Goal: Information Seeking & Learning: Check status

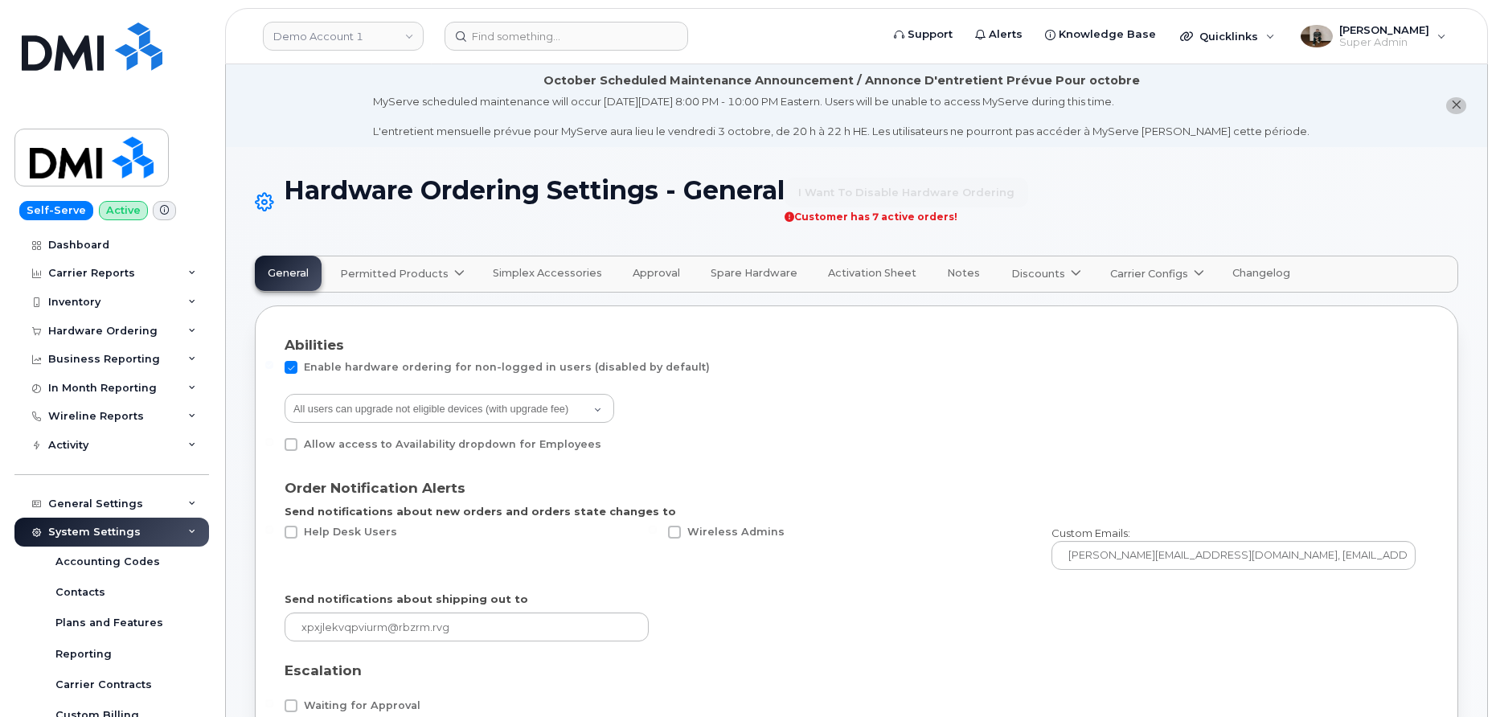
select select "admins"
click at [88, 416] on div "Wireline Reports" at bounding box center [96, 416] width 96 height 13
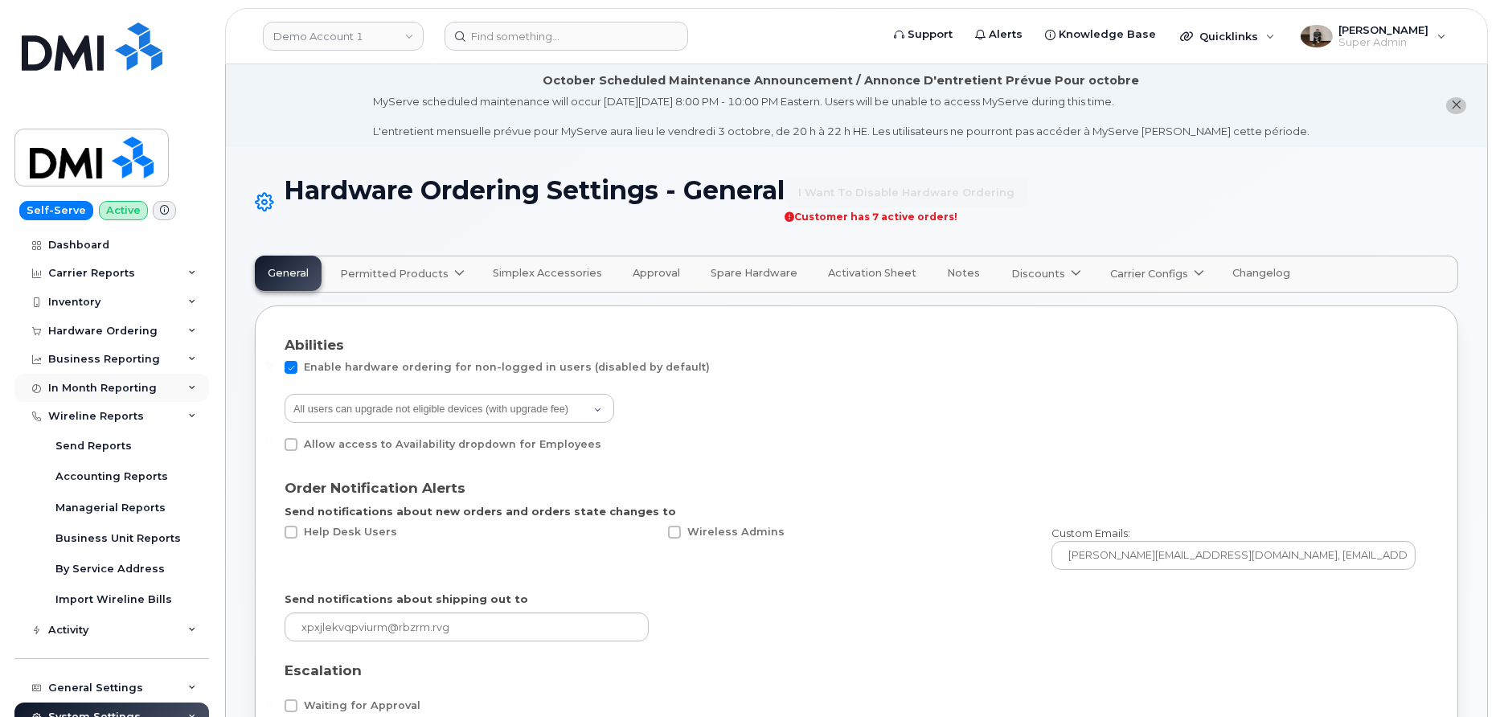
click at [94, 392] on div "In Month Reporting" at bounding box center [102, 388] width 109 height 13
click at [88, 305] on div "Inventory" at bounding box center [74, 302] width 52 height 13
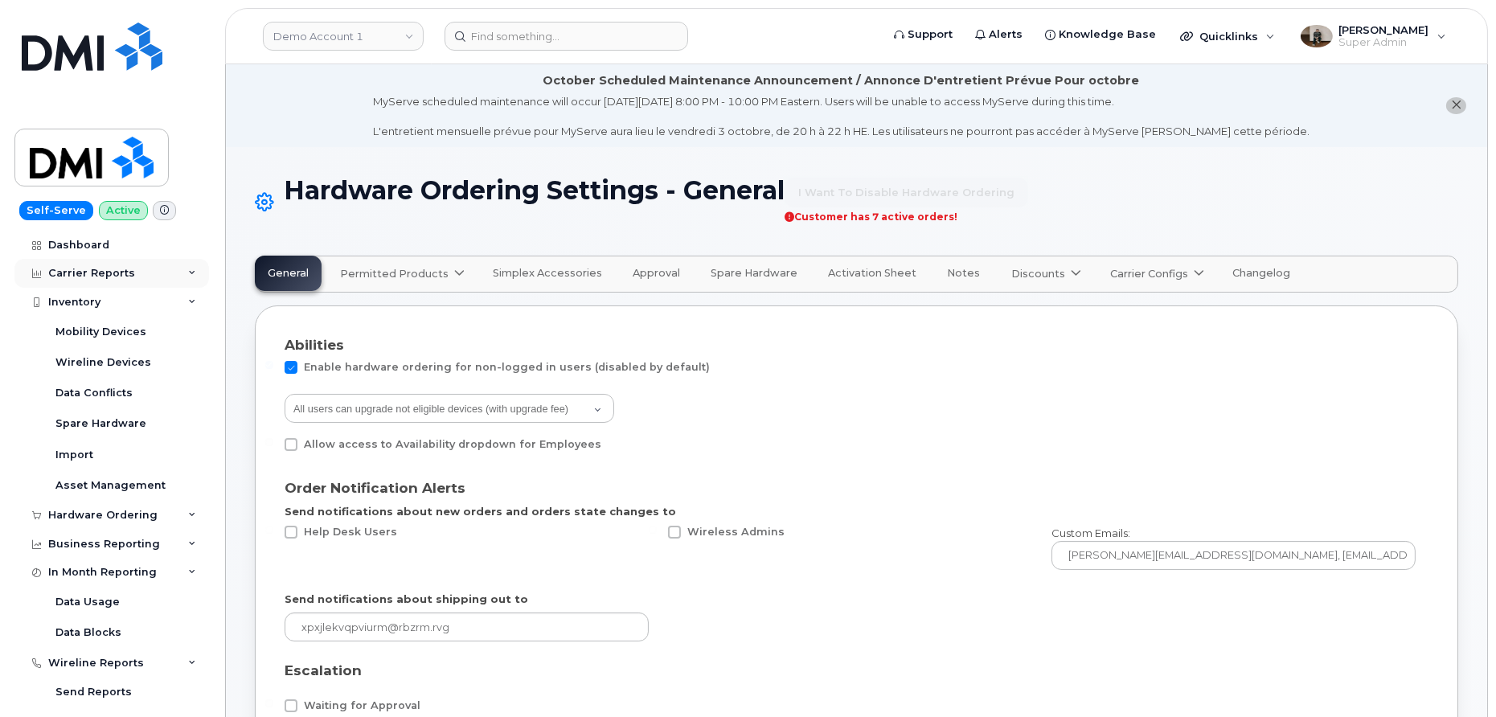
click at [96, 278] on div "Carrier Reports" at bounding box center [91, 273] width 87 height 13
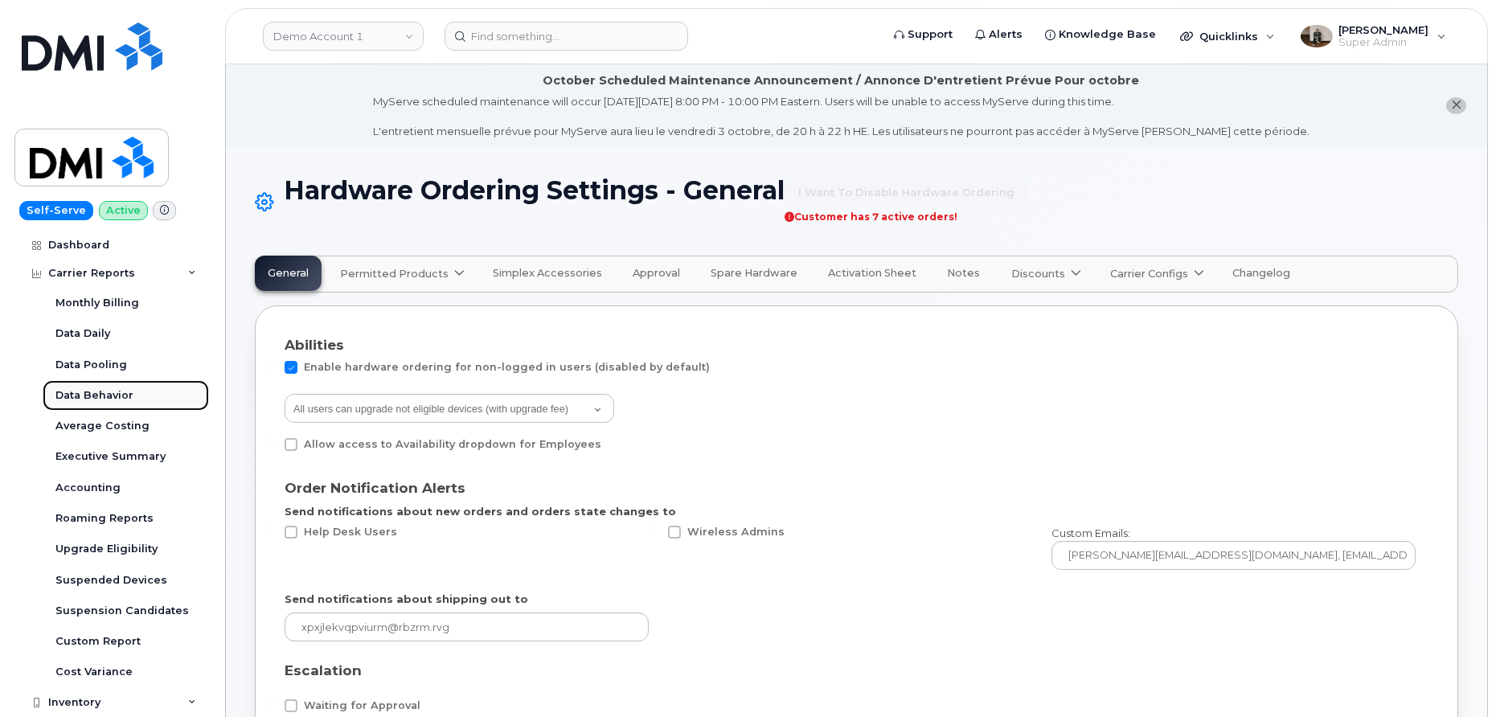
click at [104, 396] on div "Data Behavior" at bounding box center [94, 395] width 78 height 14
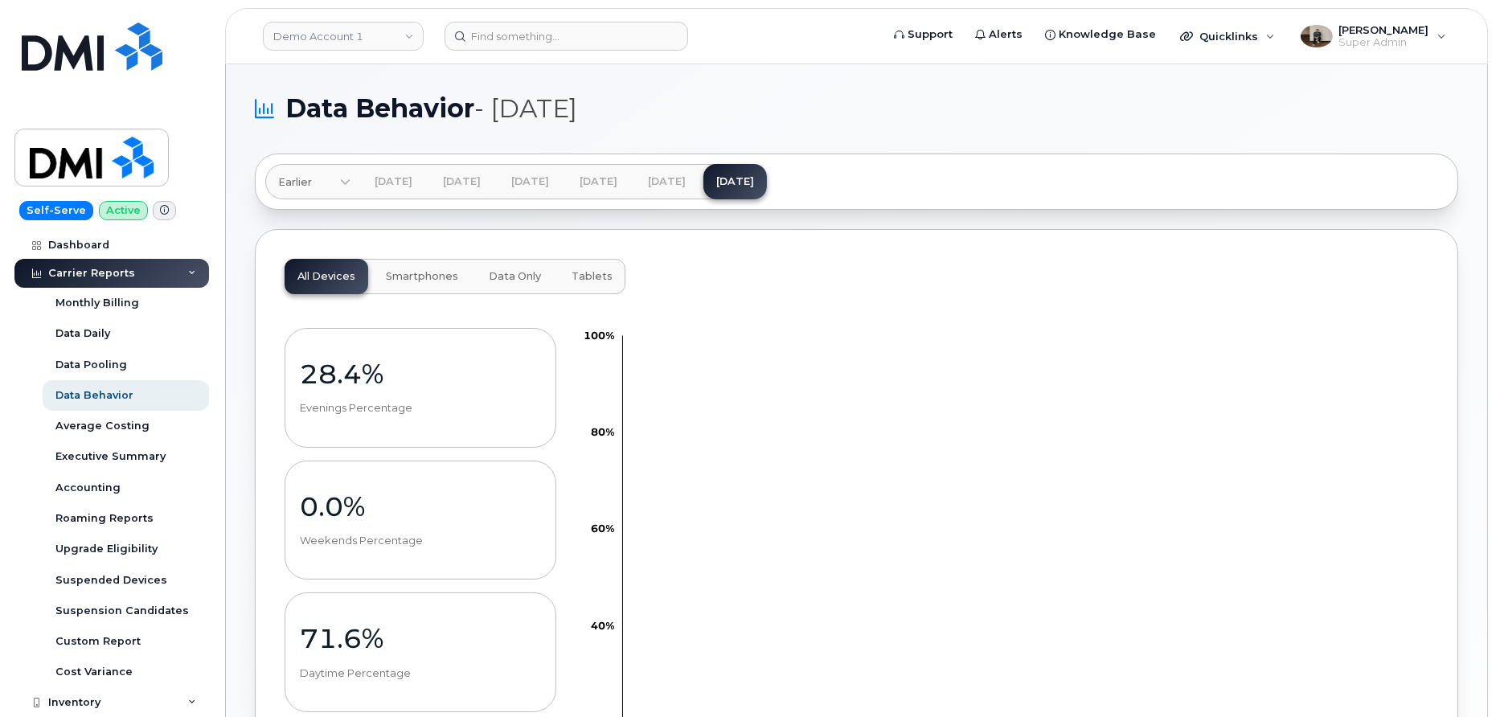
click at [427, 275] on span "Smartphones" at bounding box center [422, 276] width 72 height 13
click at [498, 276] on span "Data Only" at bounding box center [515, 276] width 52 height 13
click at [560, 277] on button "Tablets" at bounding box center [592, 276] width 67 height 35
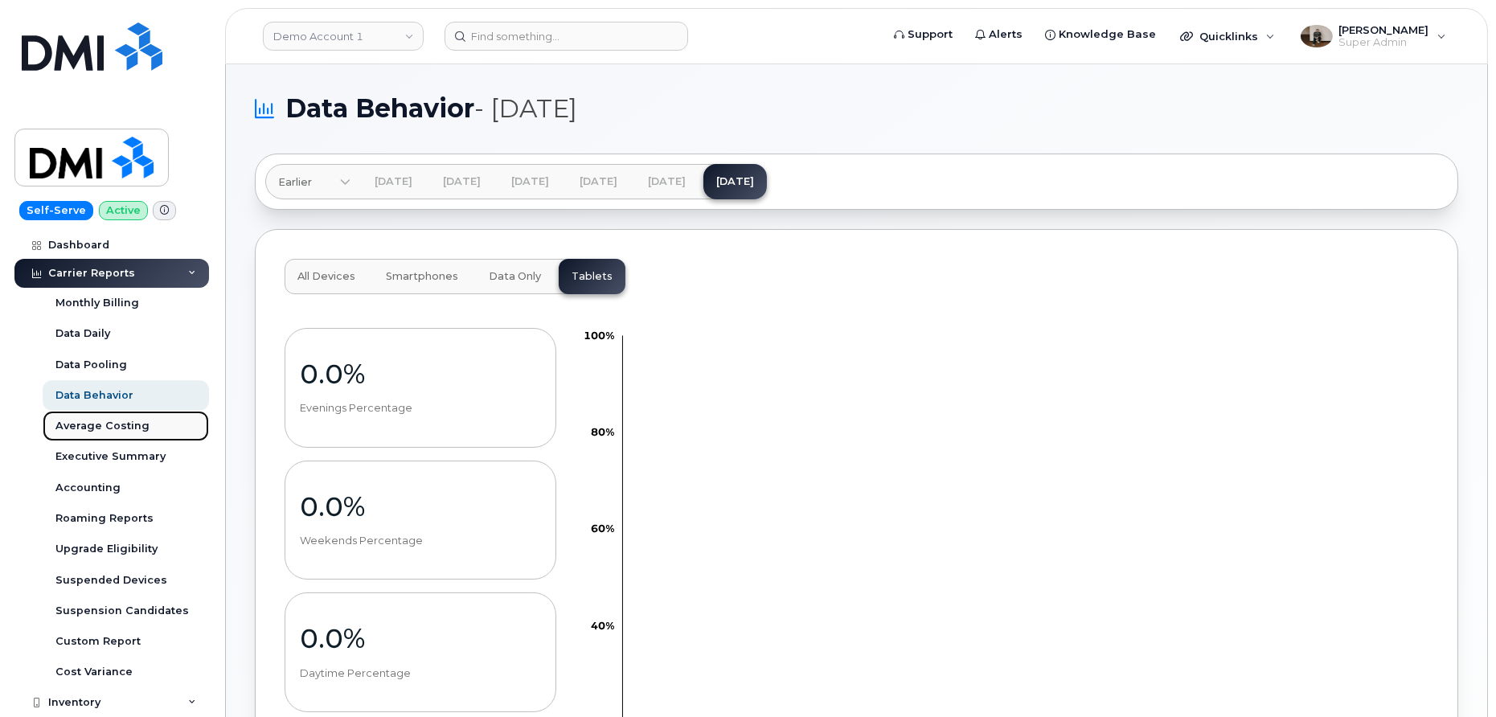
click at [106, 430] on div "Average Costing" at bounding box center [102, 426] width 94 height 14
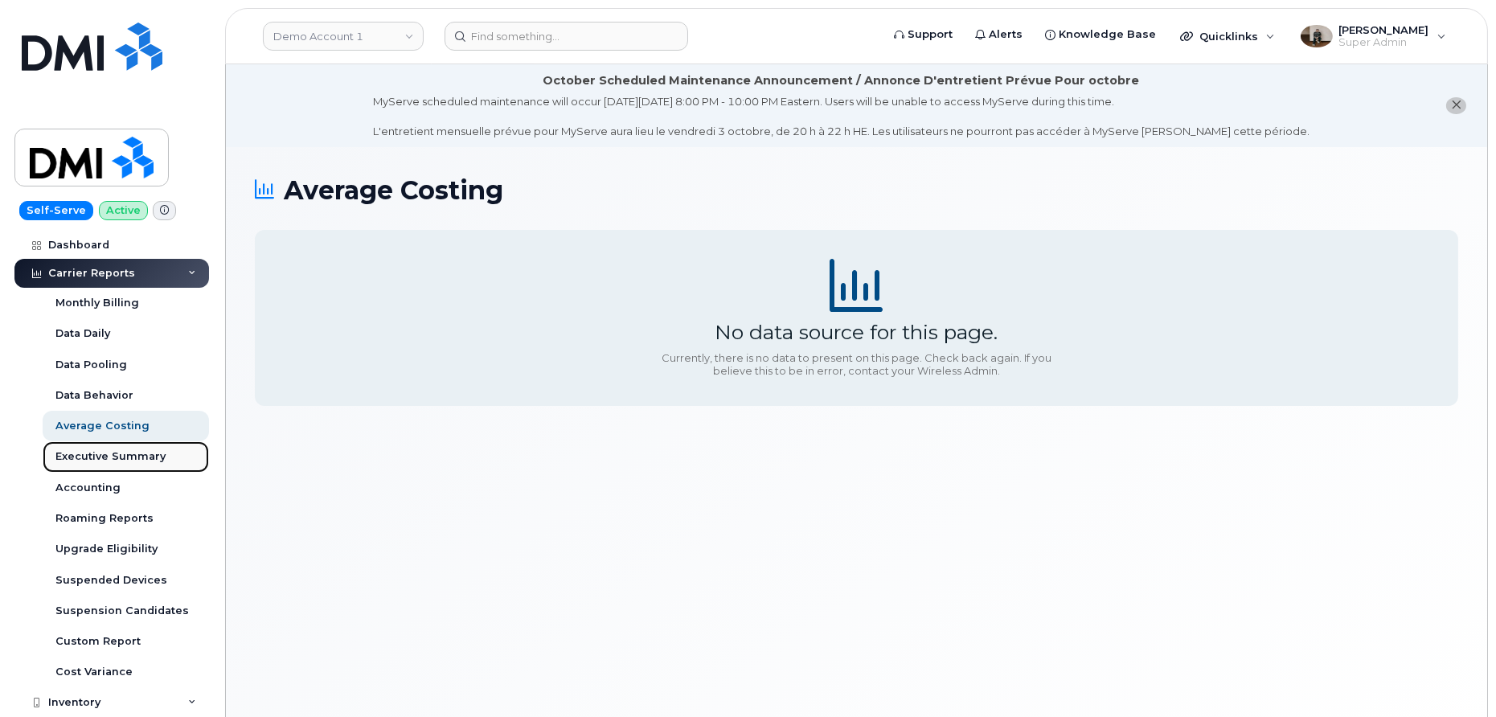
click at [93, 463] on div "Executive Summary" at bounding box center [110, 456] width 110 height 14
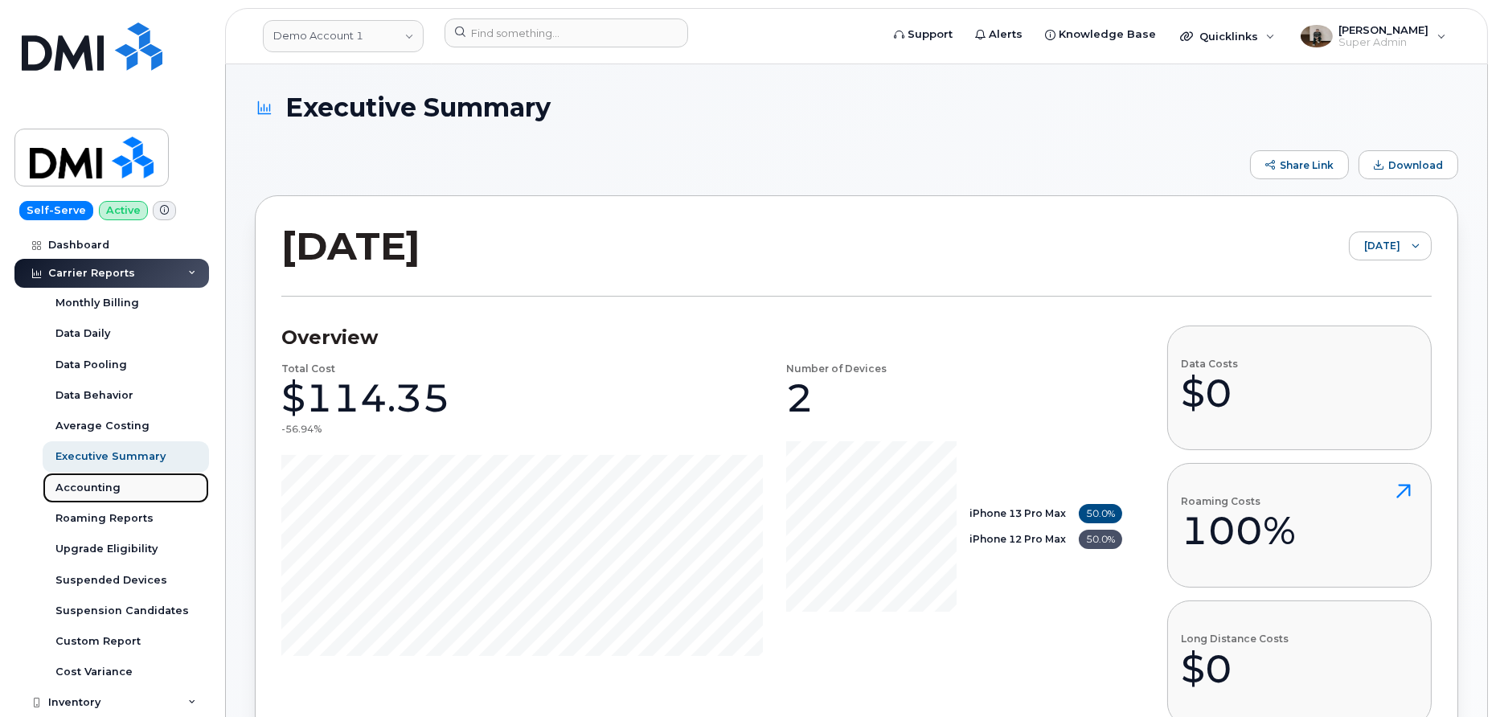
click at [88, 484] on div "Accounting" at bounding box center [87, 488] width 65 height 14
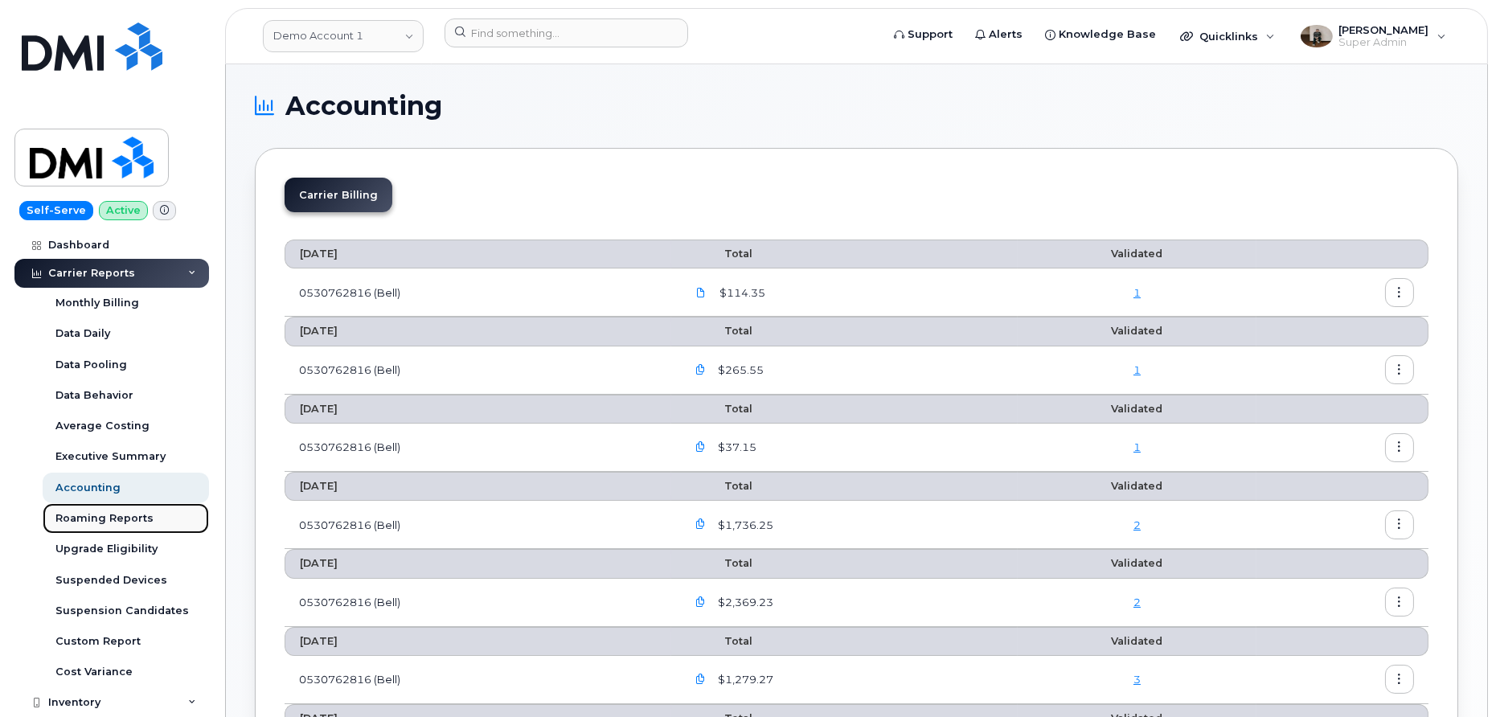
click at [98, 515] on div "Roaming Reports" at bounding box center [104, 518] width 98 height 14
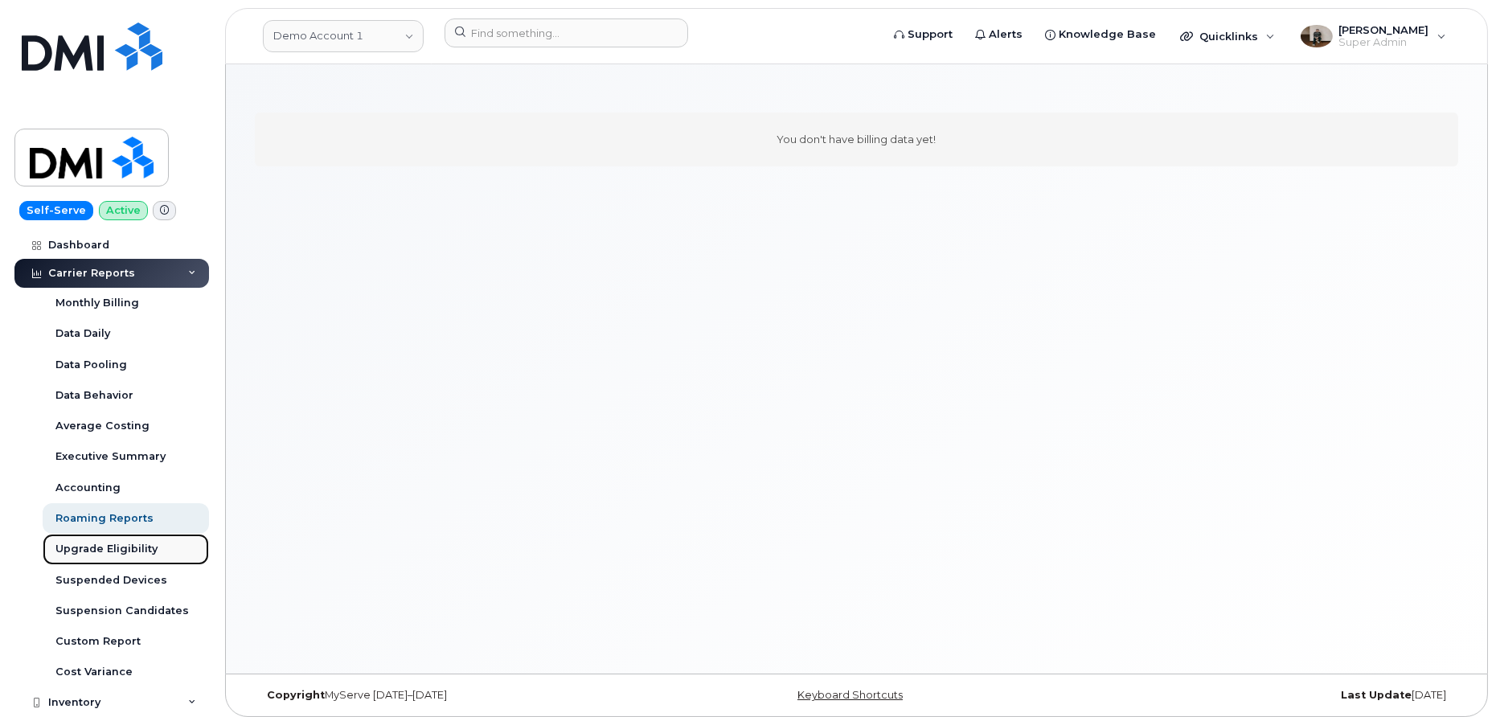
click at [109, 544] on div "Upgrade Eligibility" at bounding box center [106, 549] width 102 height 14
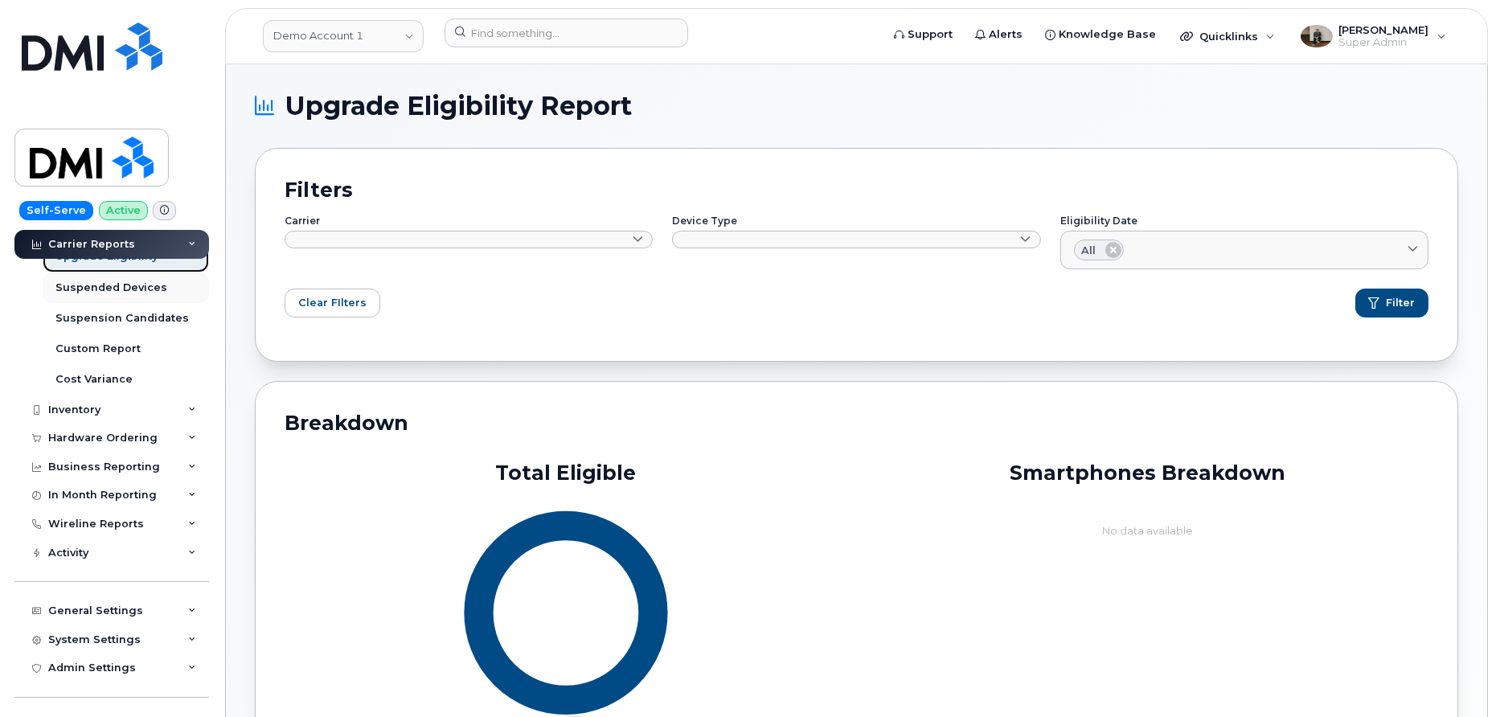
scroll to position [260, 0]
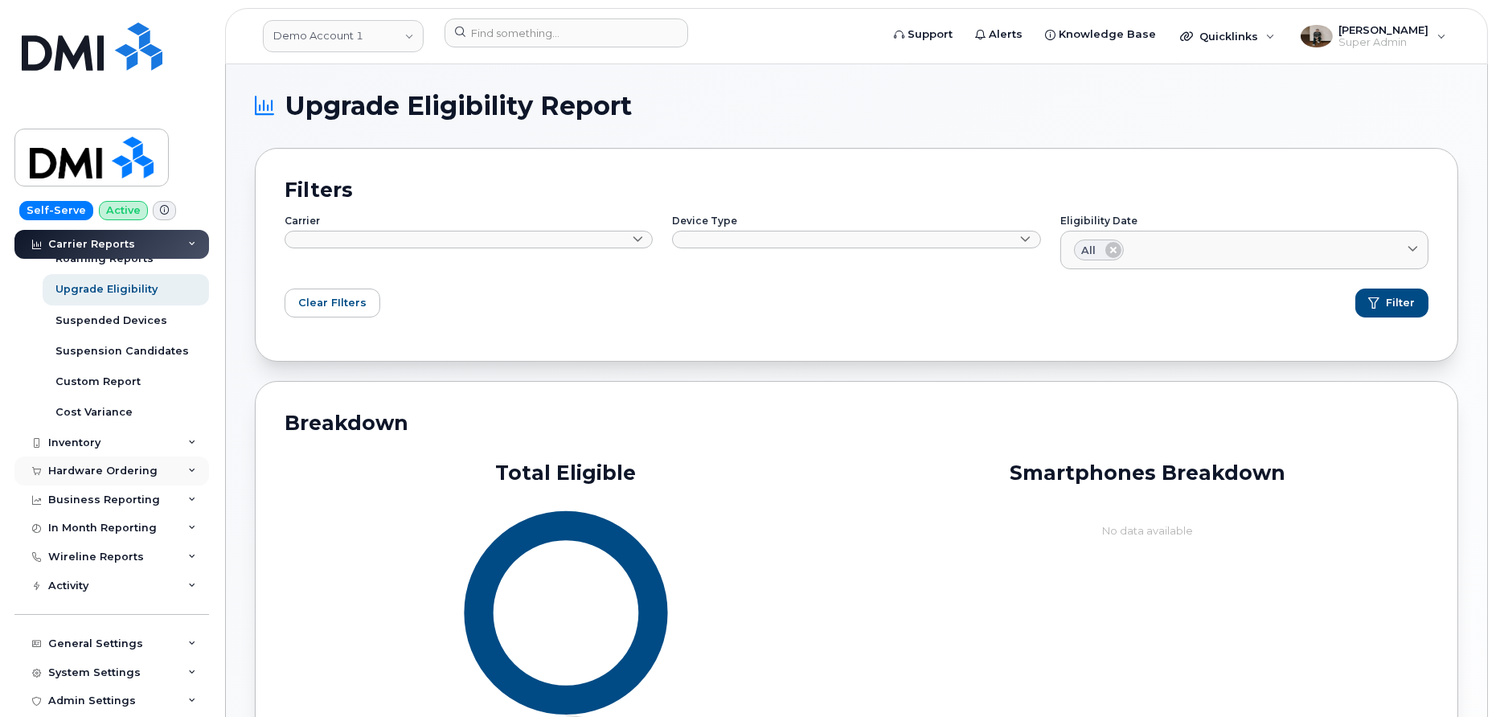
click at [116, 471] on div "Hardware Ordering" at bounding box center [102, 471] width 109 height 13
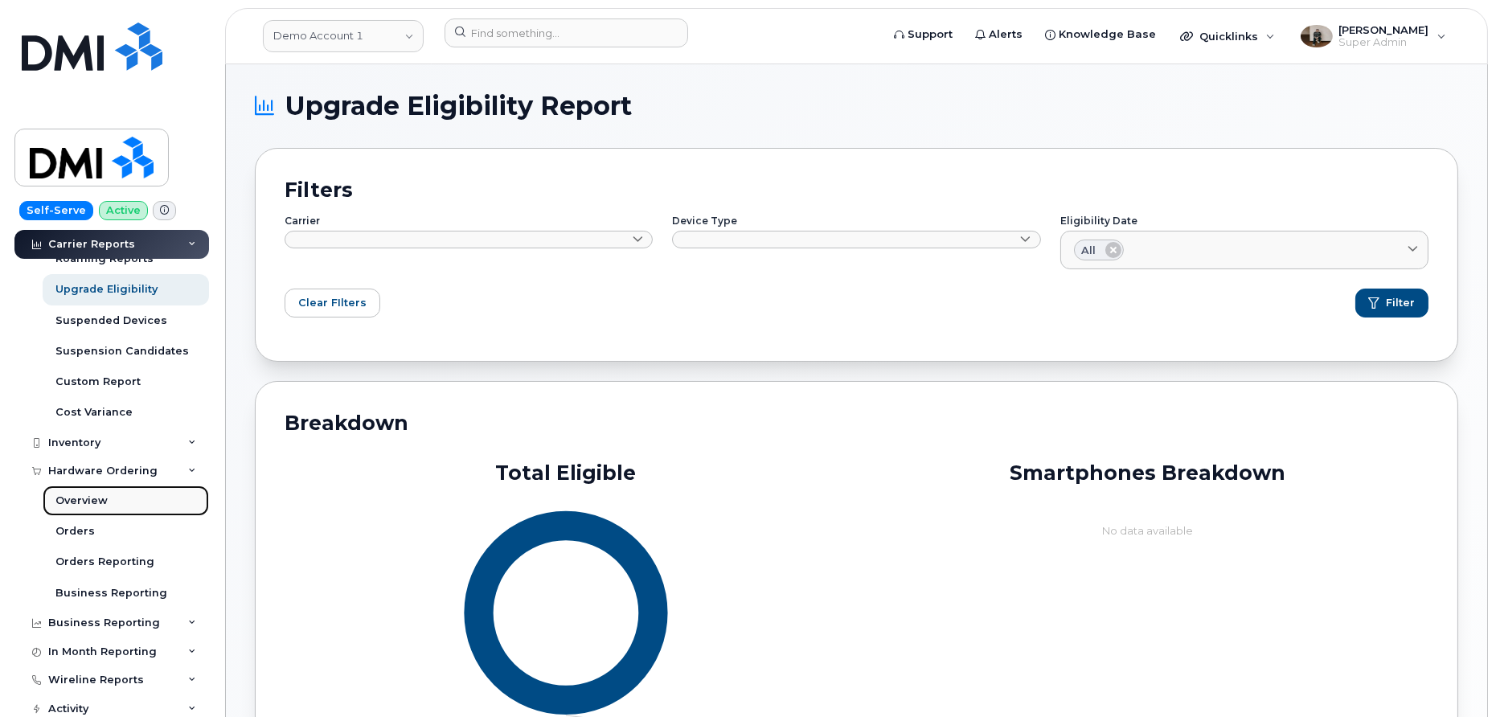
click at [96, 507] on div "Overview" at bounding box center [81, 501] width 52 height 14
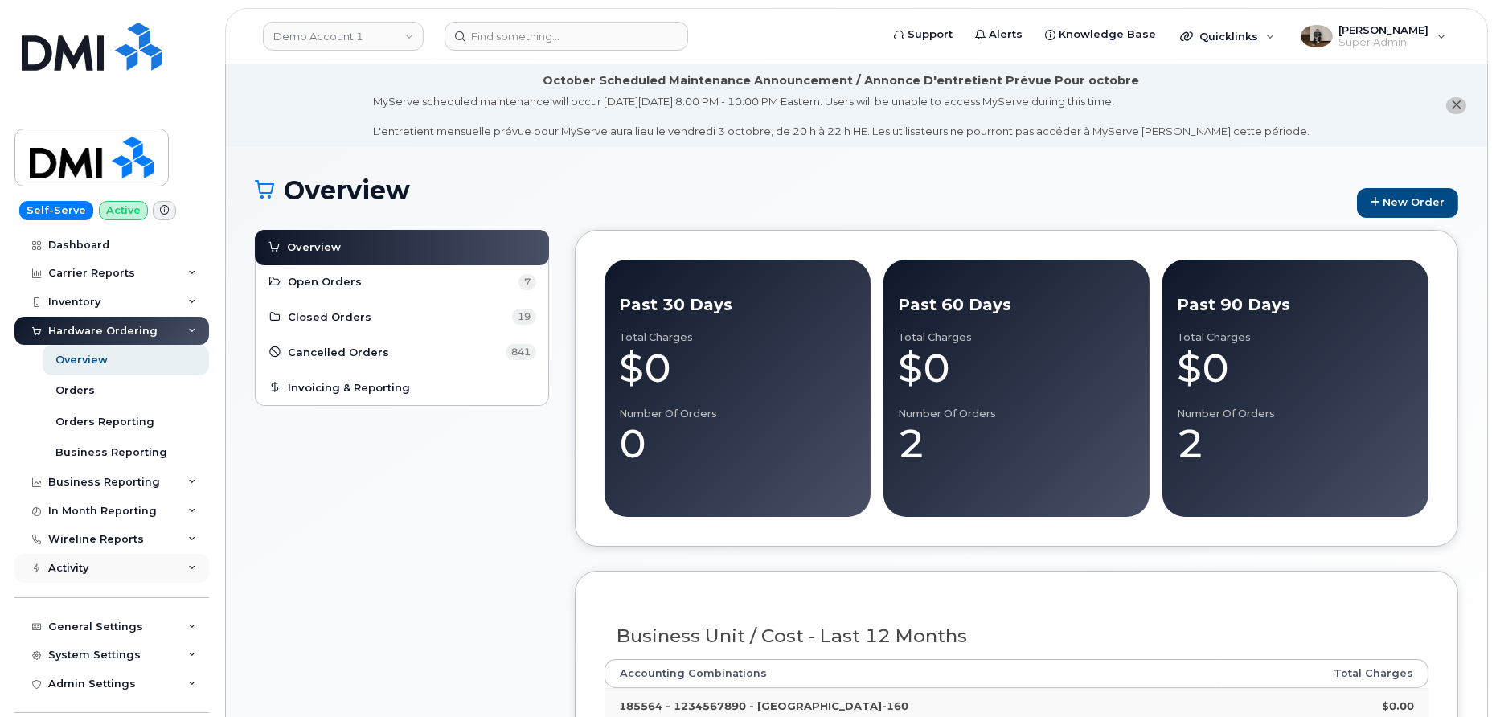
click at [79, 566] on div "Activity" at bounding box center [68, 568] width 40 height 13
click at [92, 591] on div "Travel Requests" at bounding box center [100, 598] width 91 height 14
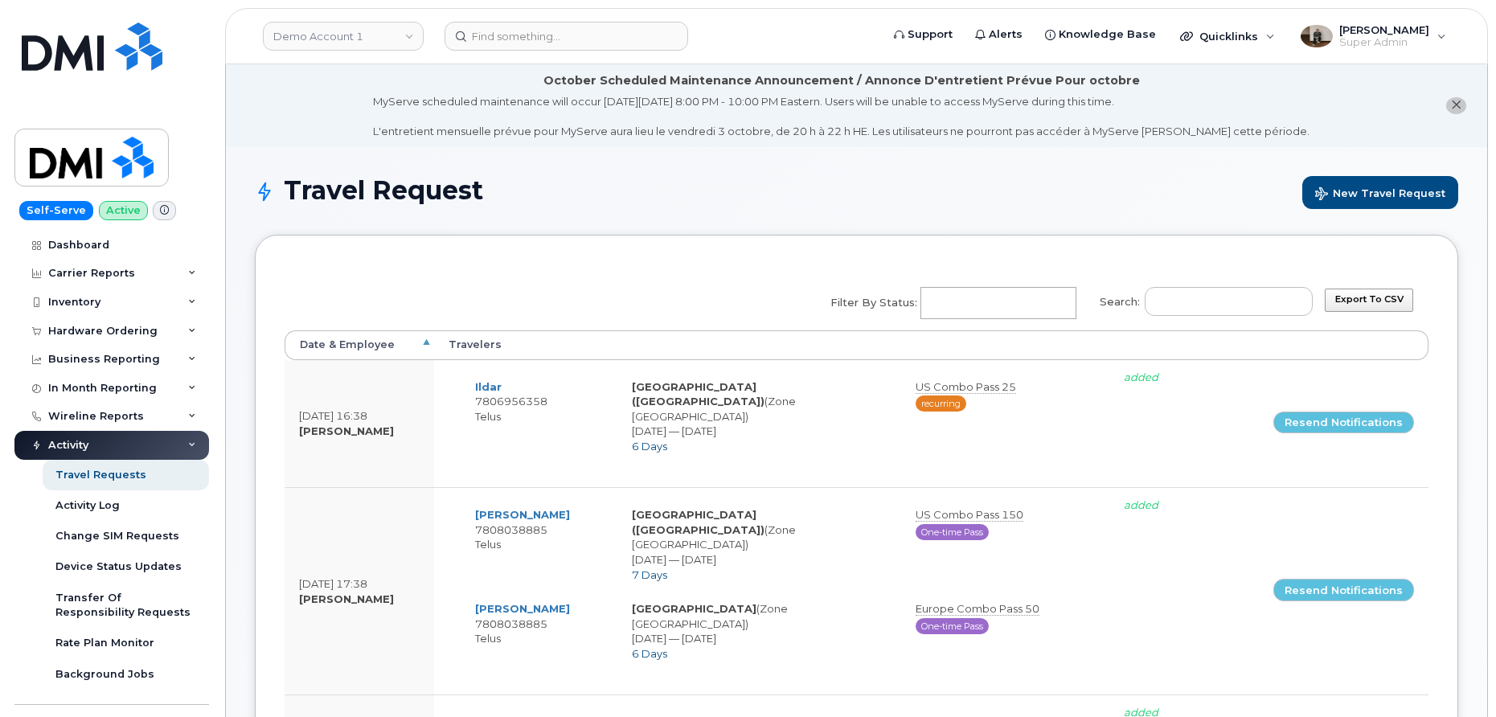
select select
click at [1020, 298] on input "Filter by Status: No matches found Added Cancelled Pending confirmation Pending…" at bounding box center [996, 303] width 150 height 29
click at [80, 313] on div "Inventory" at bounding box center [111, 302] width 195 height 29
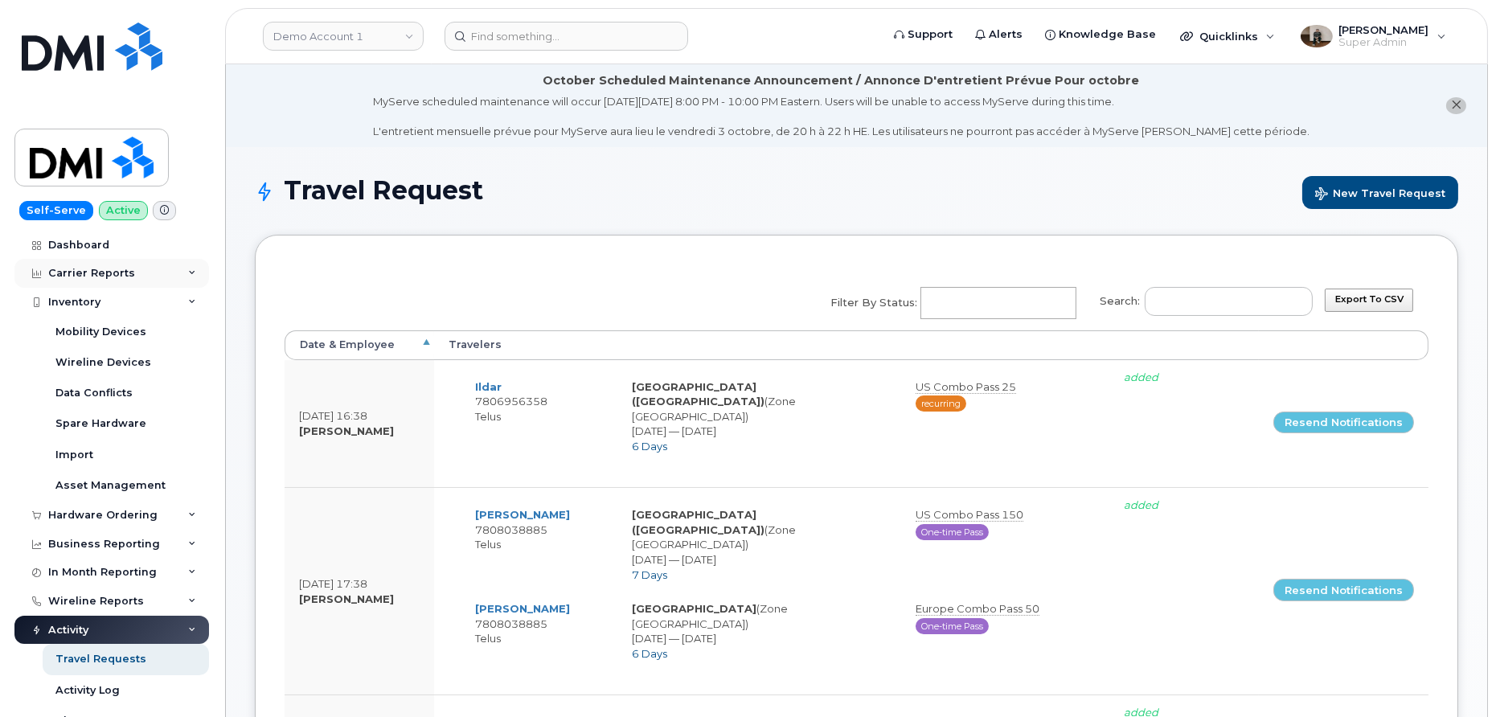
click at [84, 280] on div "Carrier Reports" at bounding box center [111, 273] width 195 height 29
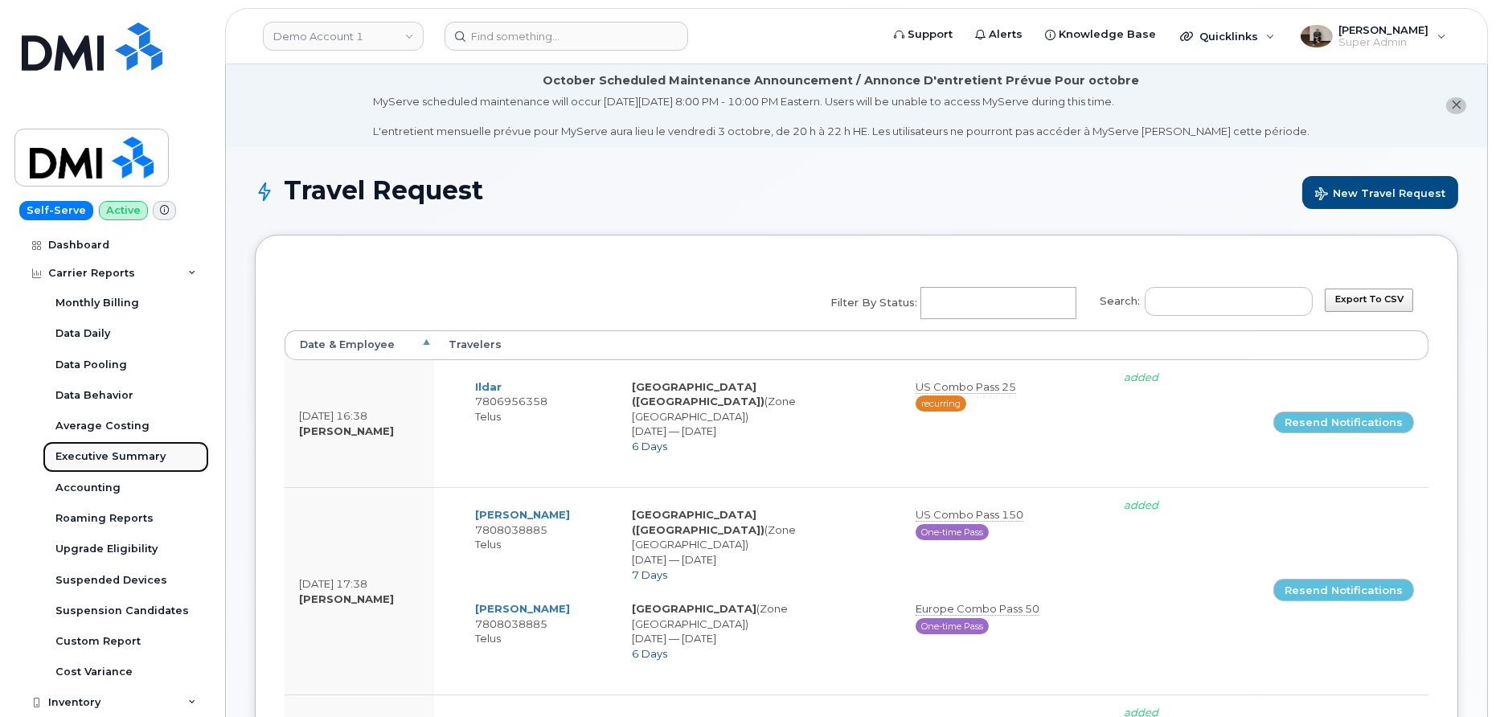
click at [99, 451] on div "Executive Summary" at bounding box center [110, 456] width 110 height 14
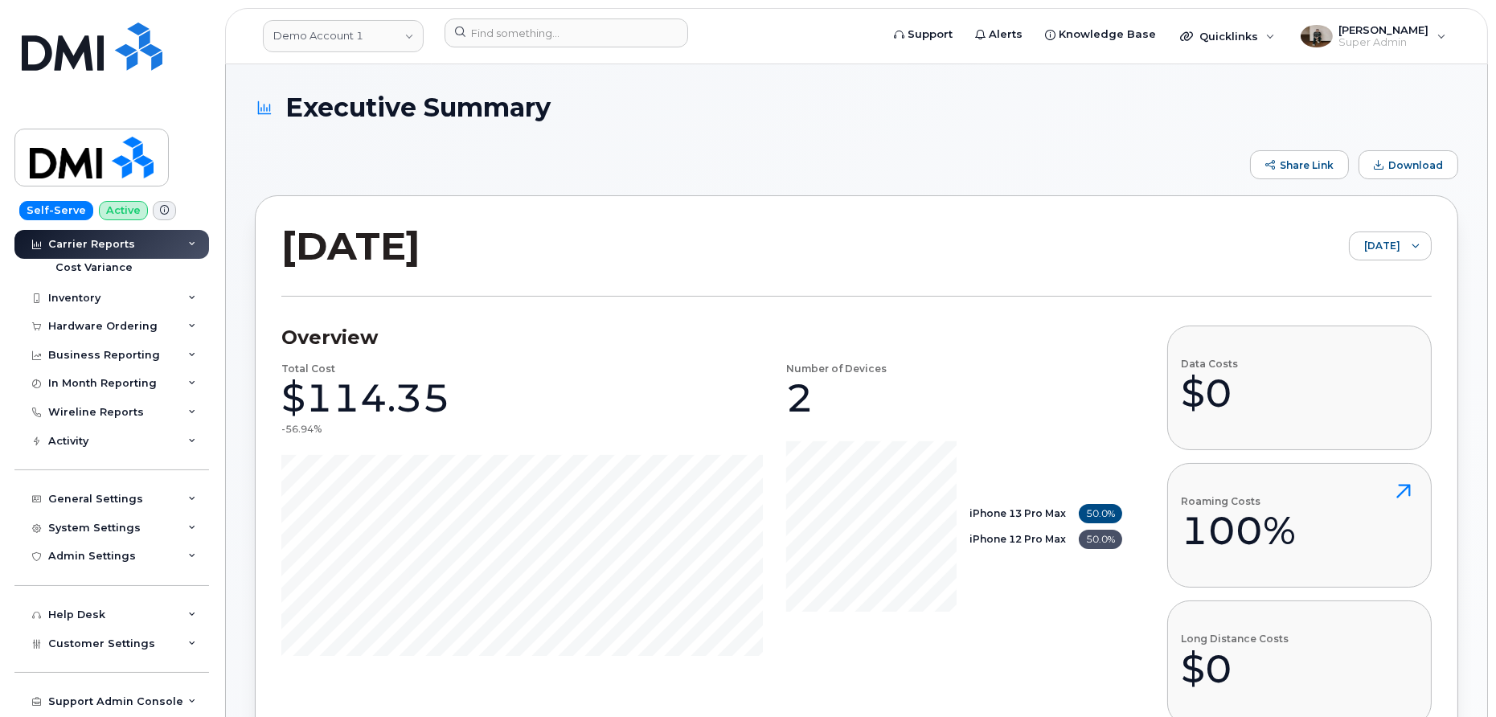
scroll to position [419, 0]
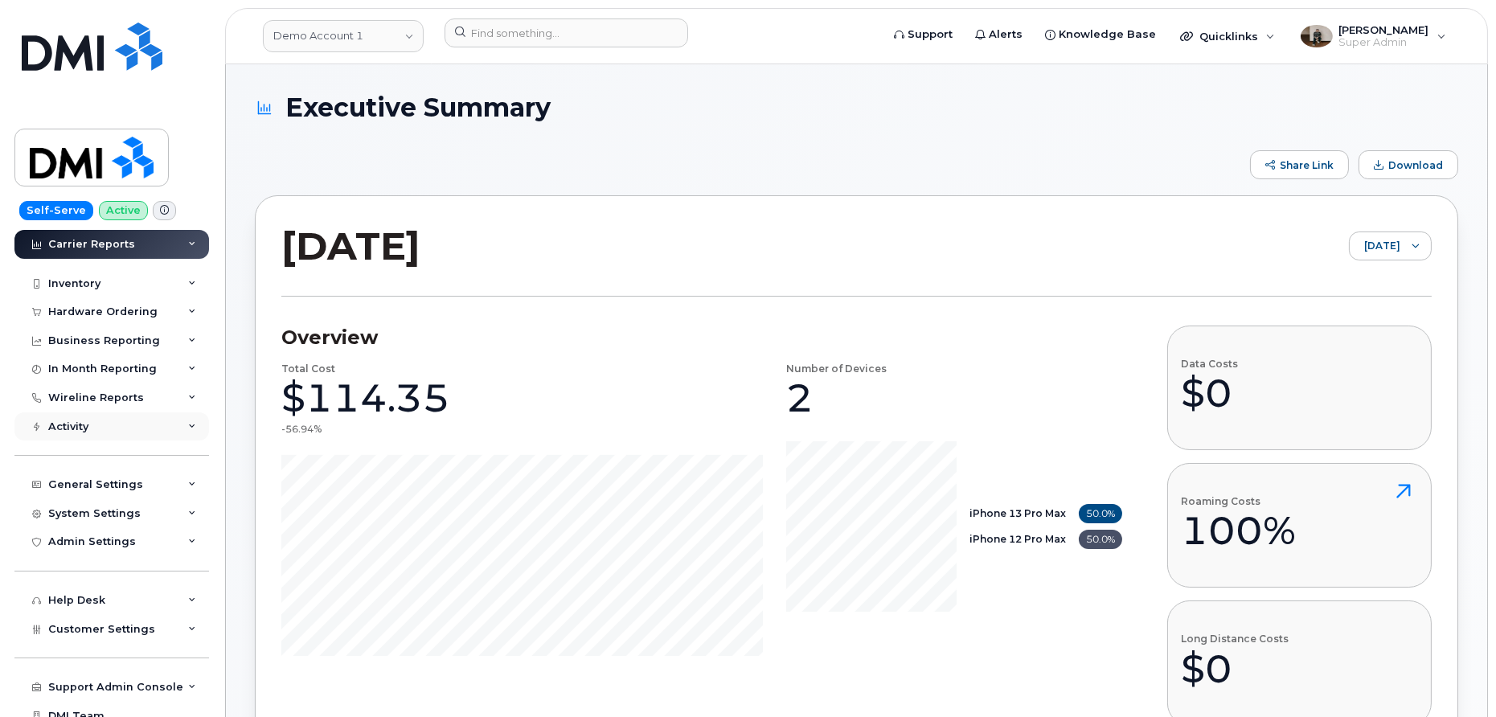
click at [90, 429] on div "Activity" at bounding box center [111, 426] width 195 height 29
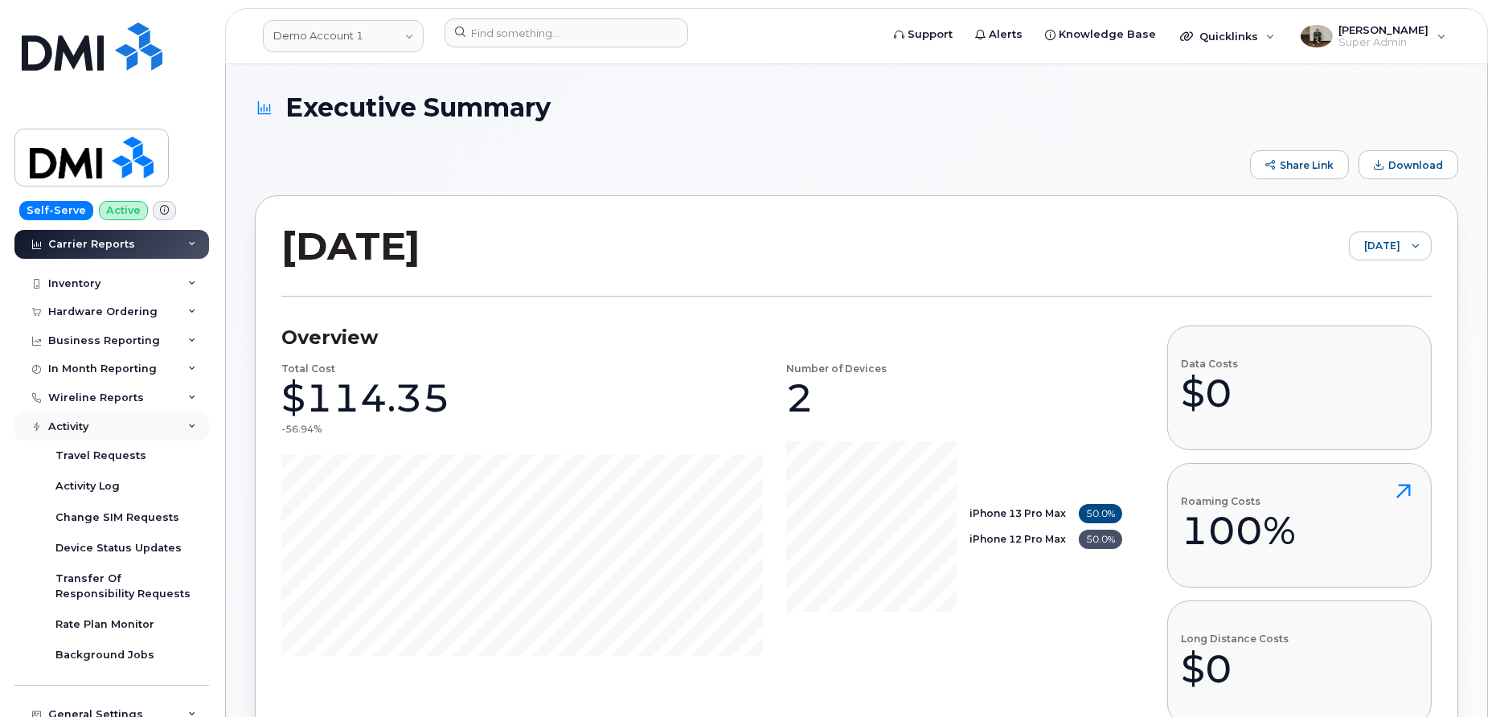
click at [90, 429] on div "Activity" at bounding box center [111, 426] width 195 height 29
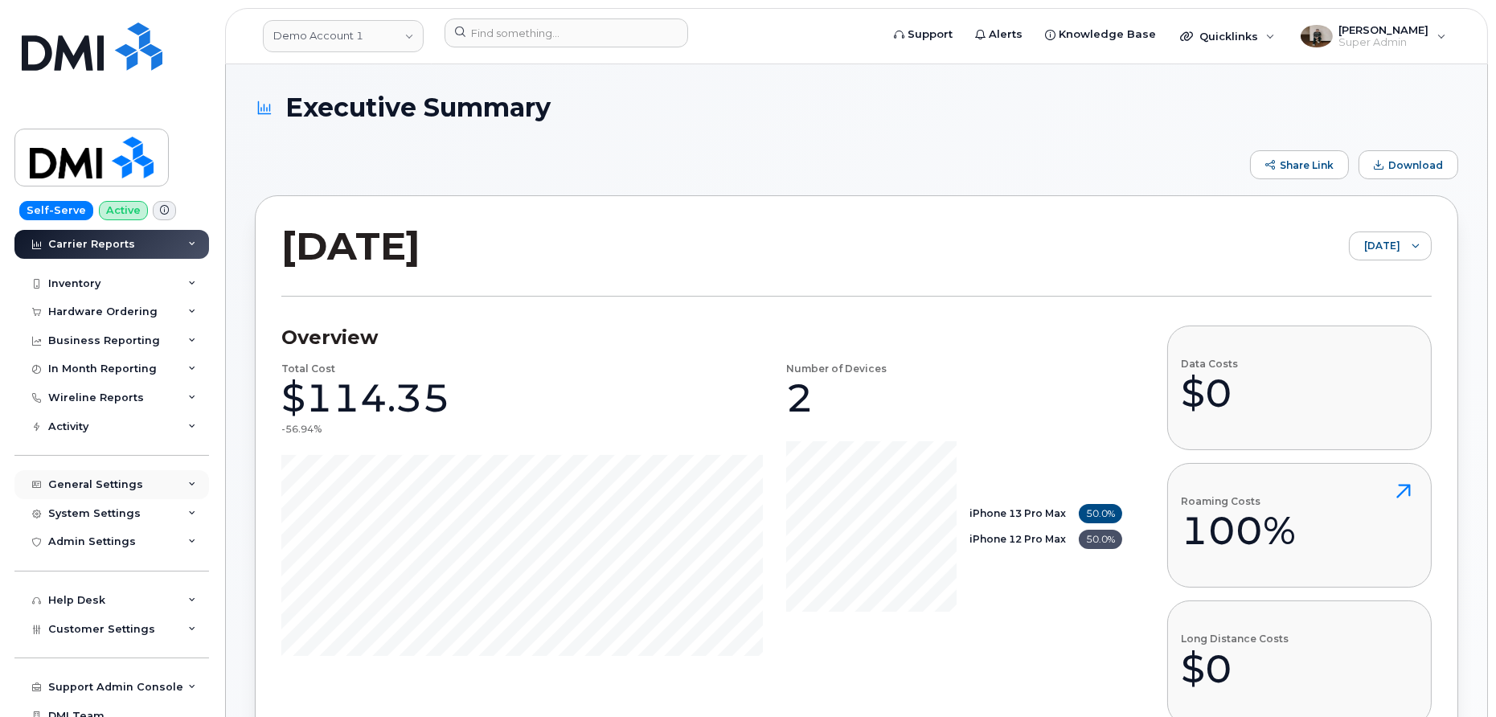
click at [89, 482] on div "General Settings" at bounding box center [95, 484] width 95 height 13
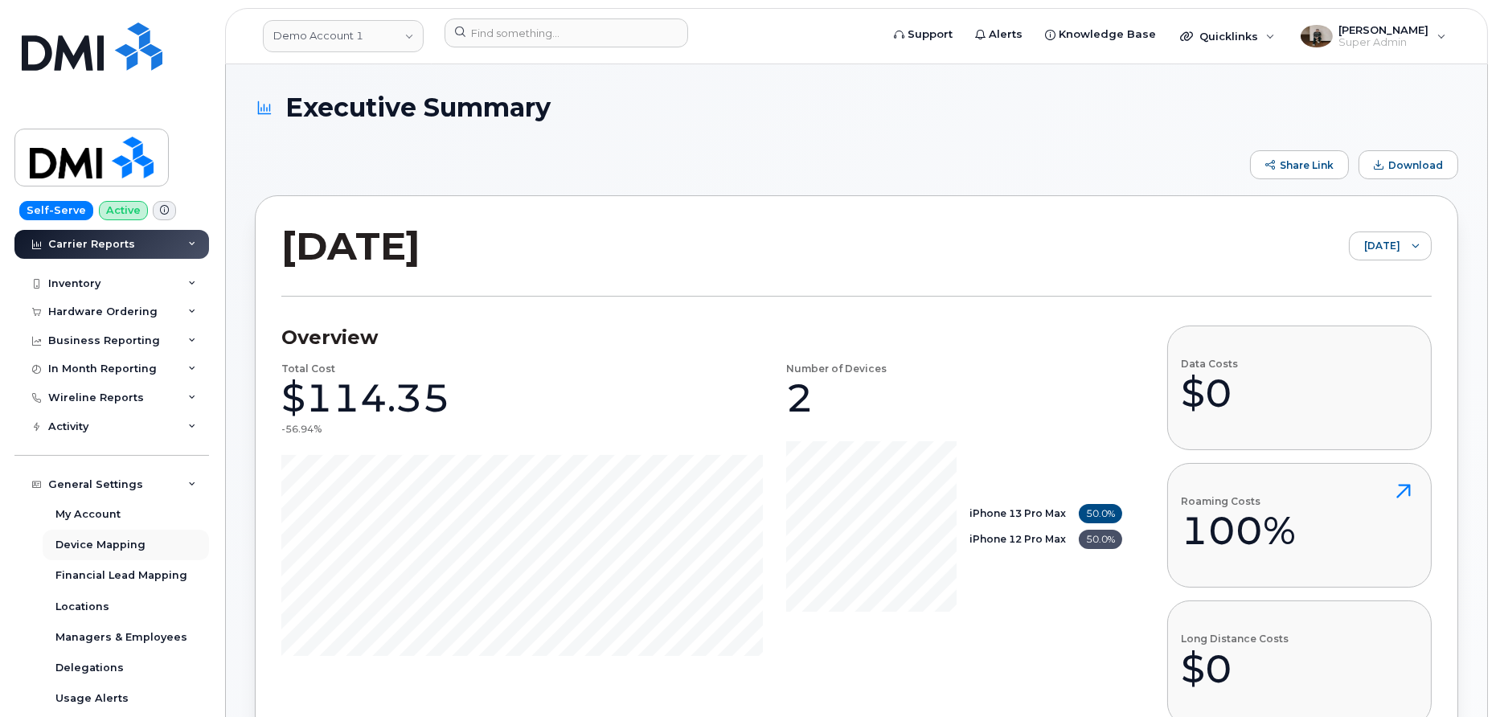
scroll to position [470, 0]
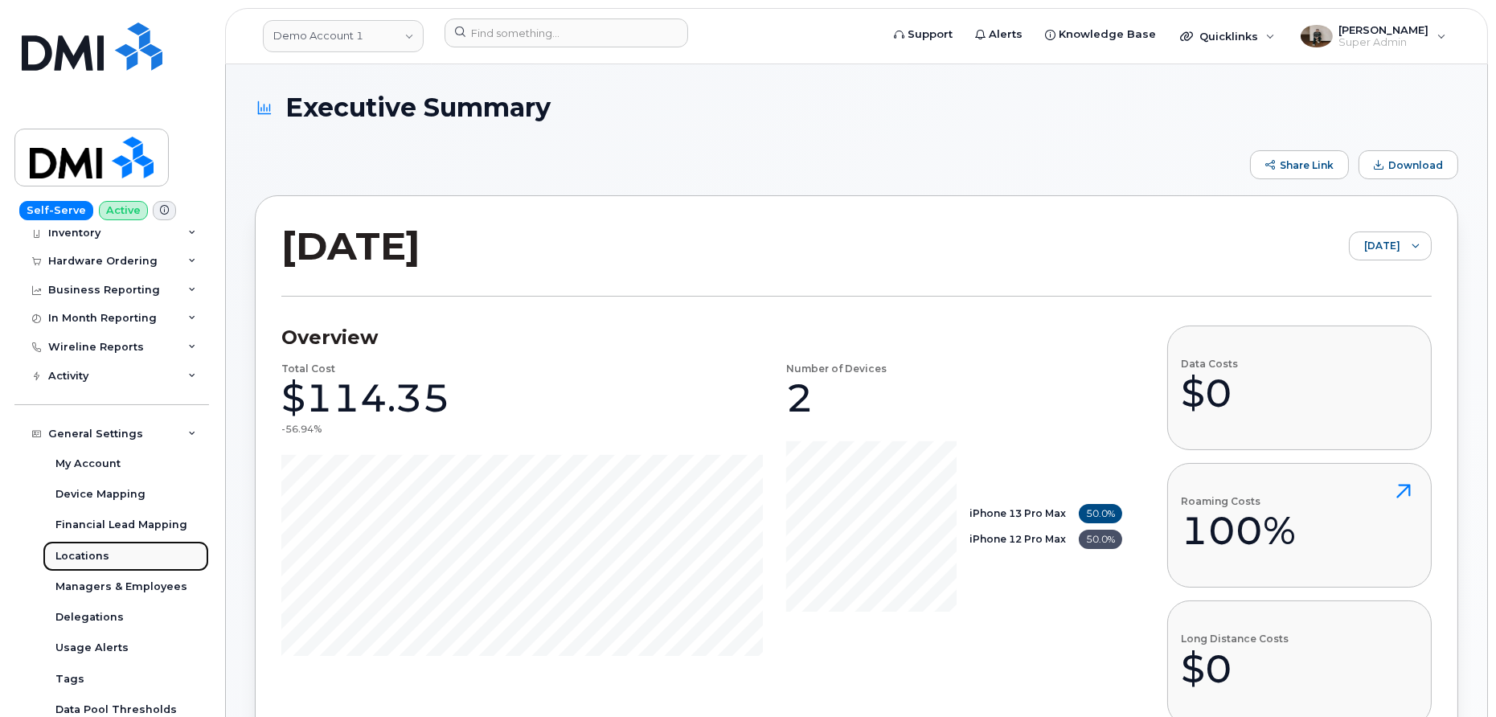
click at [87, 547] on link "Locations" at bounding box center [126, 556] width 166 height 31
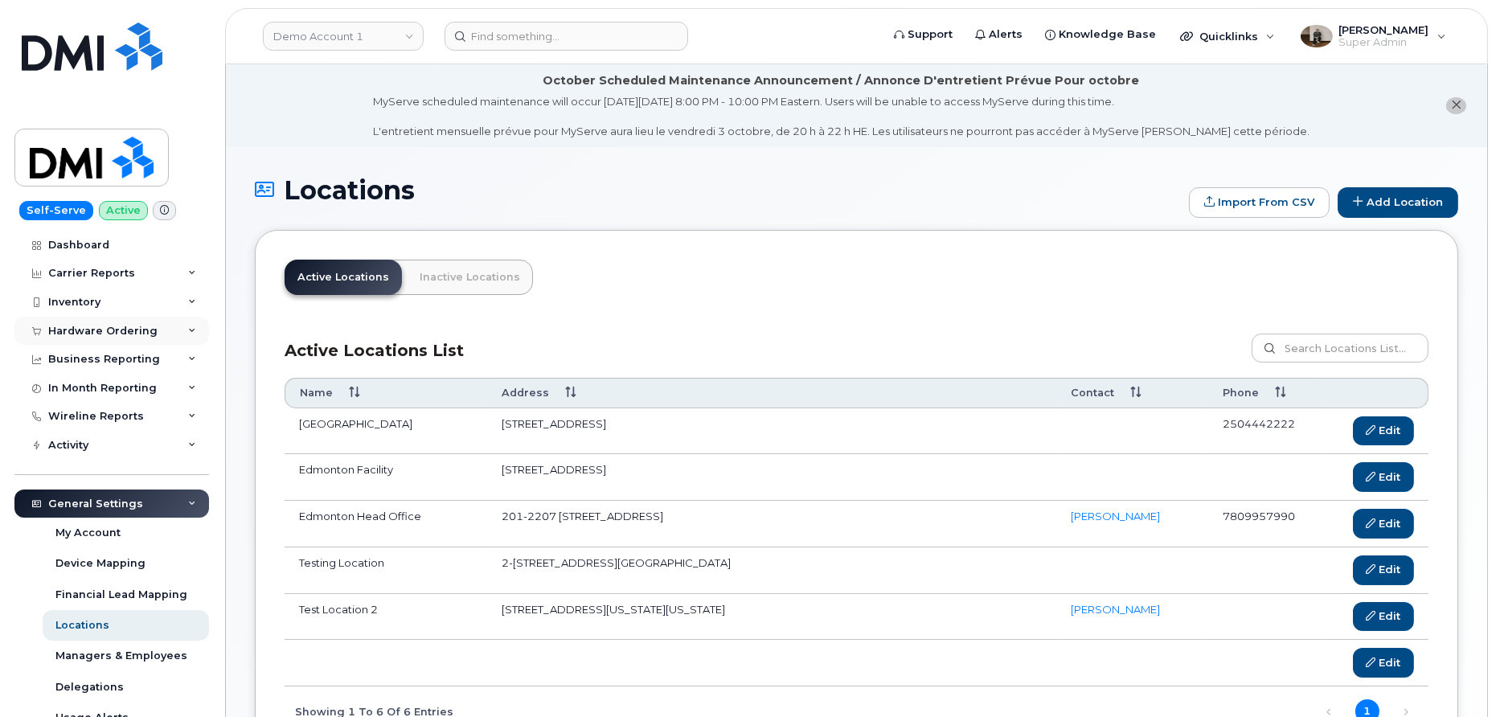
click at [109, 338] on div "Hardware Ordering" at bounding box center [111, 331] width 195 height 29
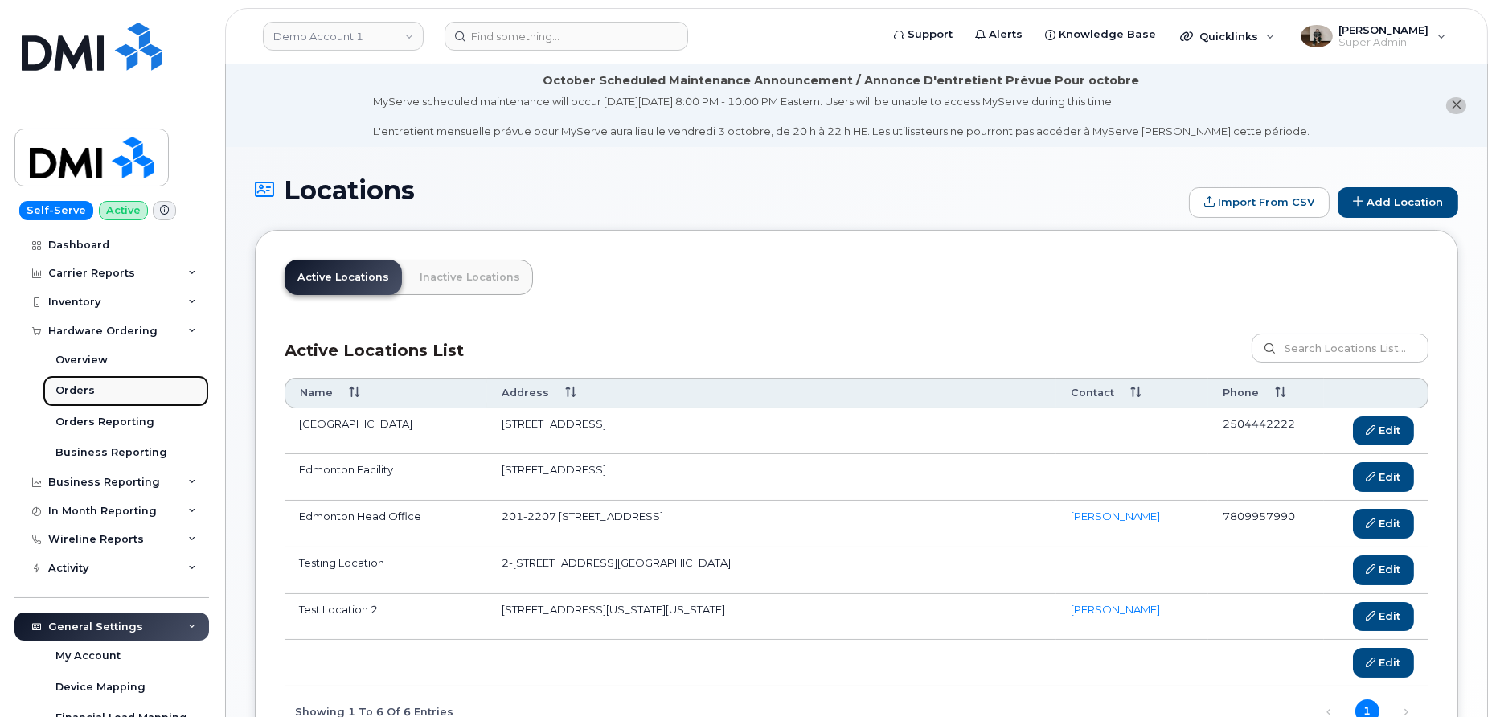
click at [88, 387] on div "Orders" at bounding box center [74, 391] width 39 height 14
